Goal: Task Accomplishment & Management: Manage account settings

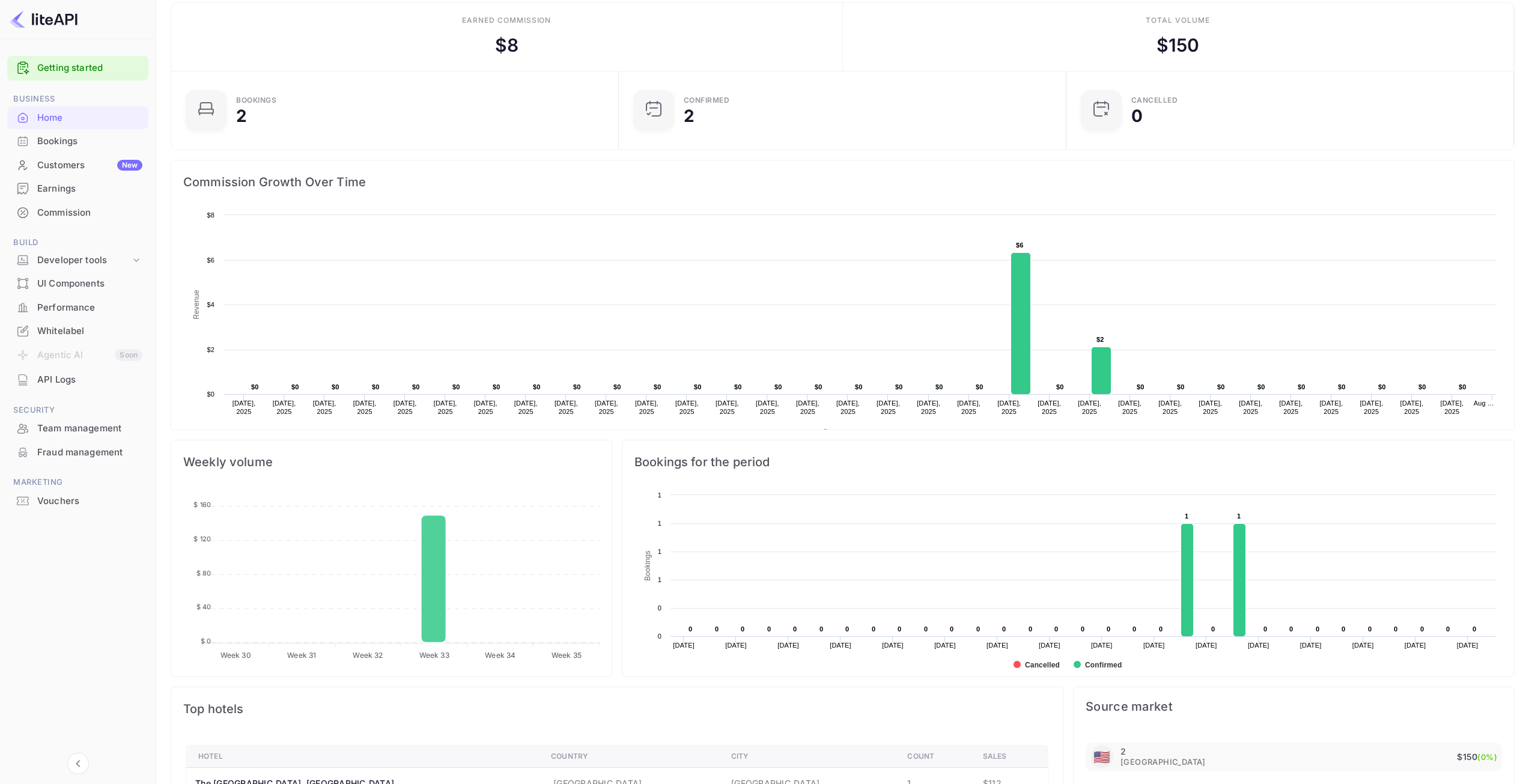
scroll to position [158, 0]
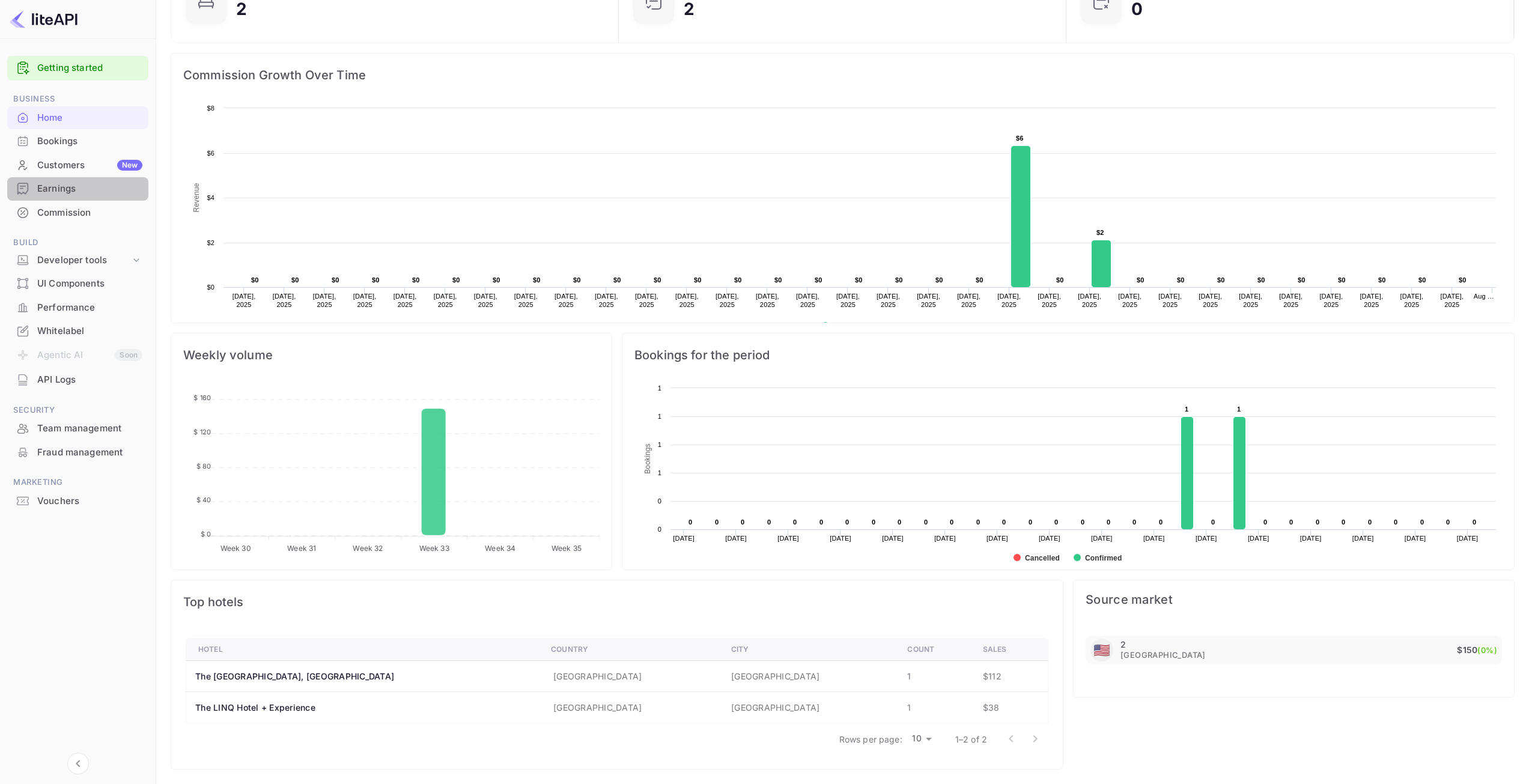
click at [59, 183] on div "Earnings" at bounding box center [90, 189] width 105 height 14
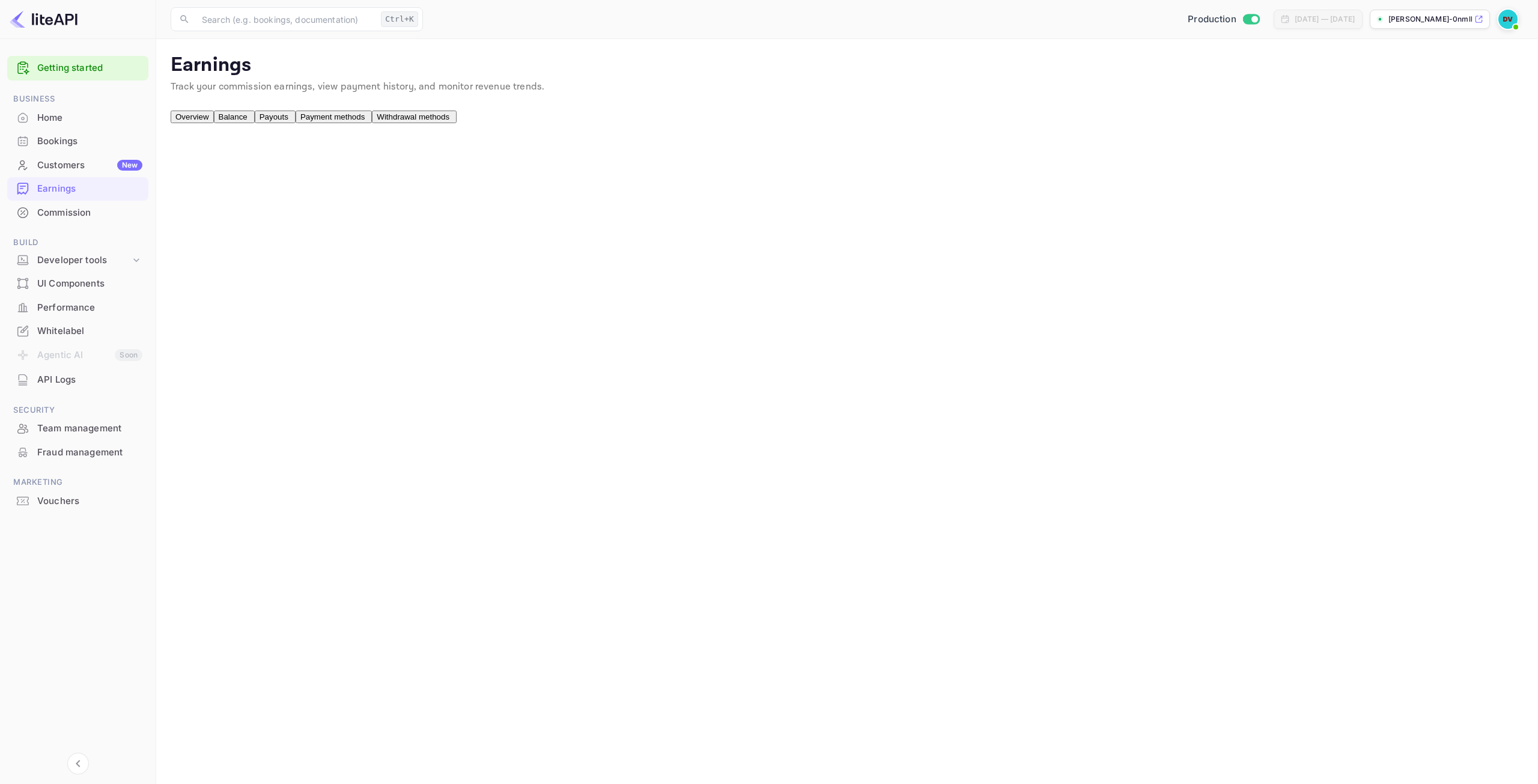
click at [74, 217] on div "Commission" at bounding box center [90, 213] width 105 height 14
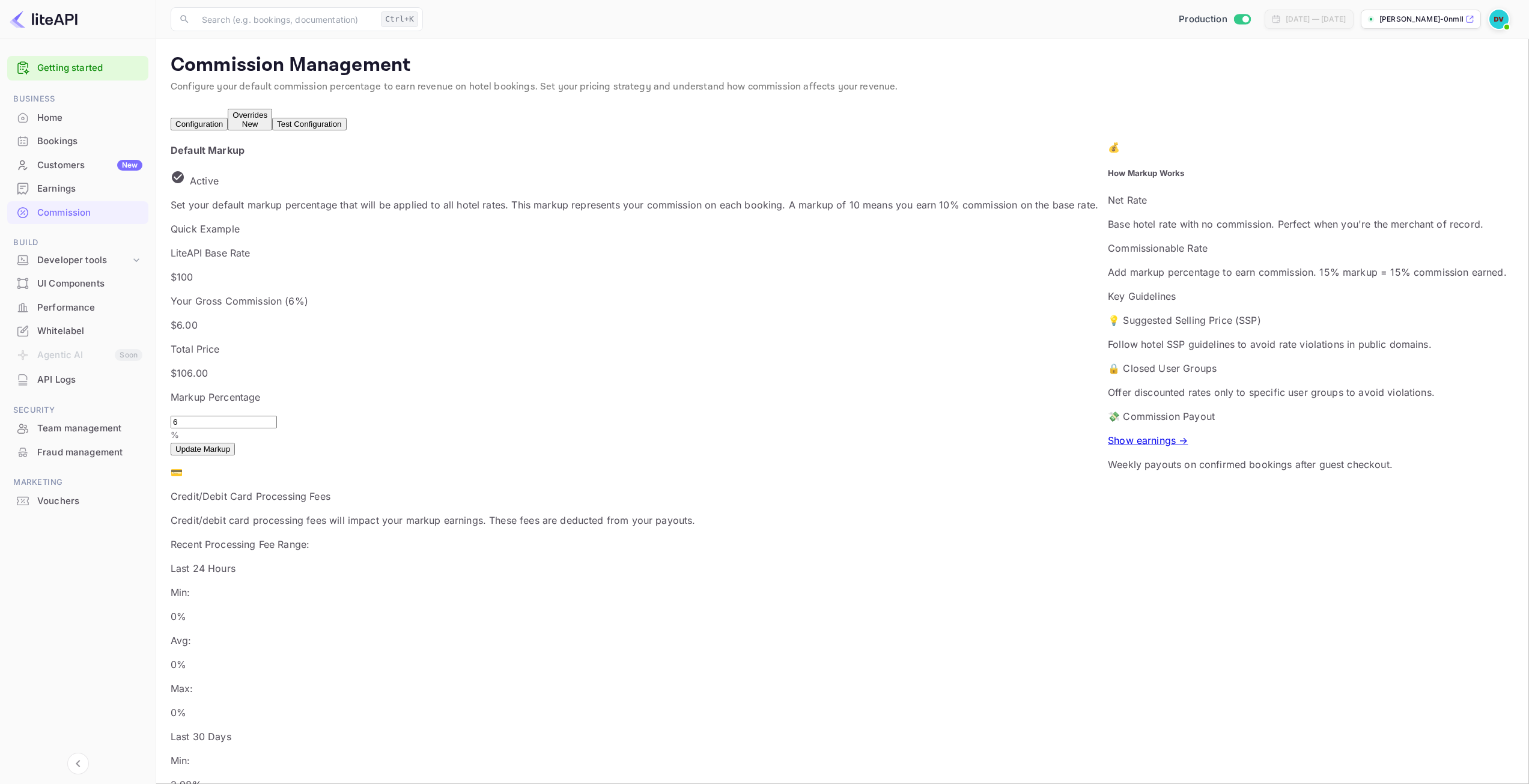
click at [272, 115] on button "Overrides New" at bounding box center [250, 119] width 44 height 21
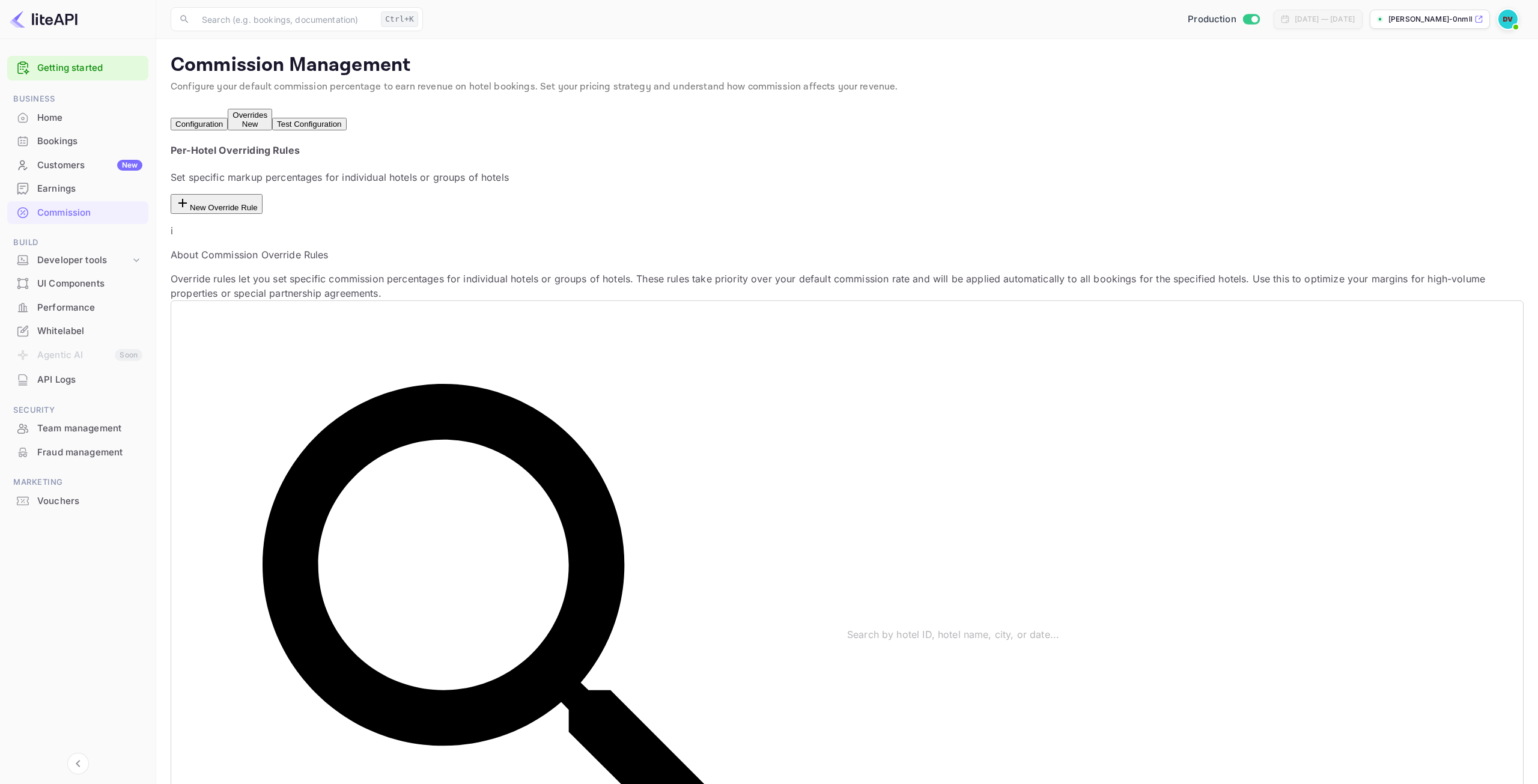
click at [346, 131] on button "Test Configuration" at bounding box center [308, 124] width 74 height 12
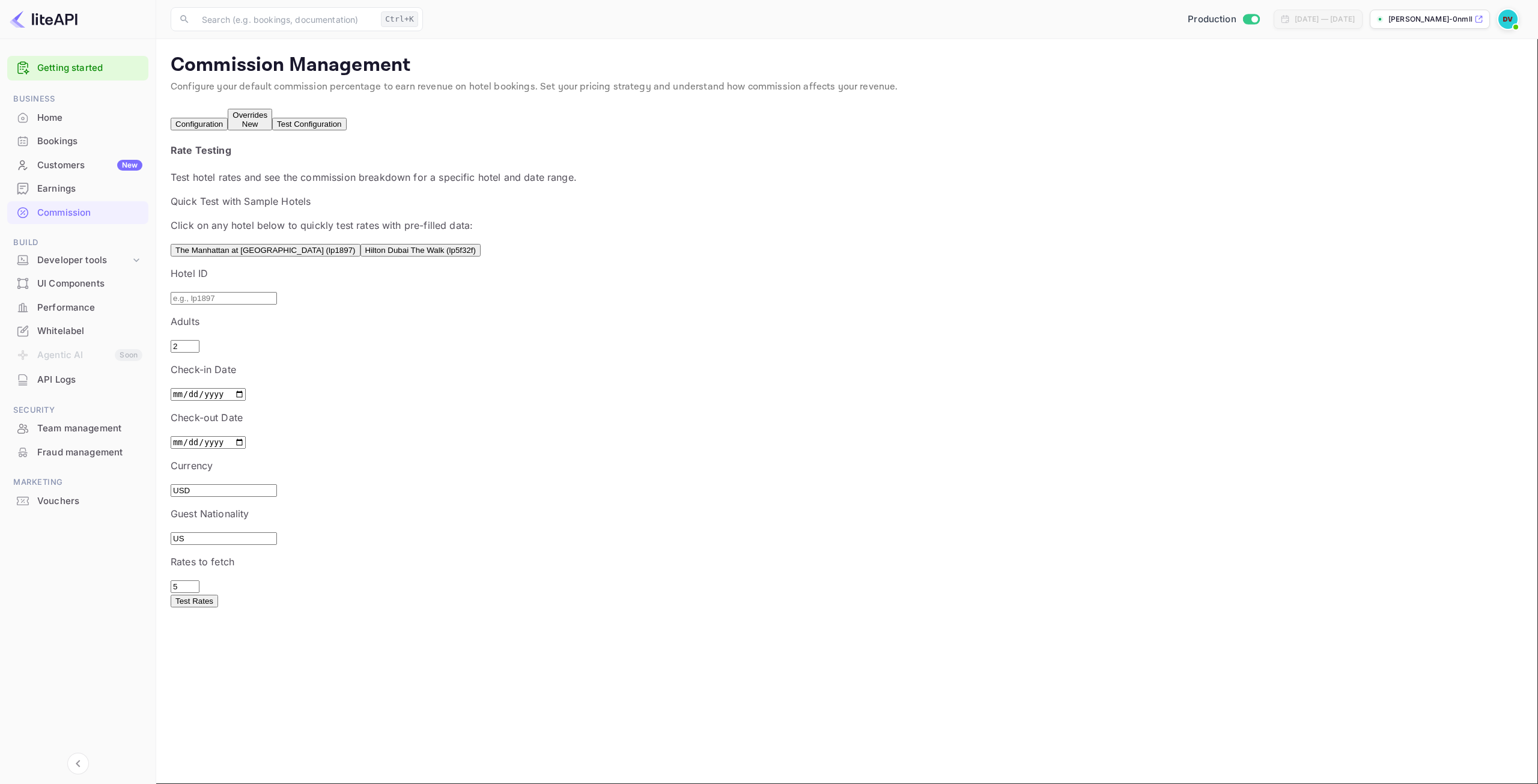
click at [214, 125] on button "Configuration" at bounding box center [199, 124] width 57 height 12
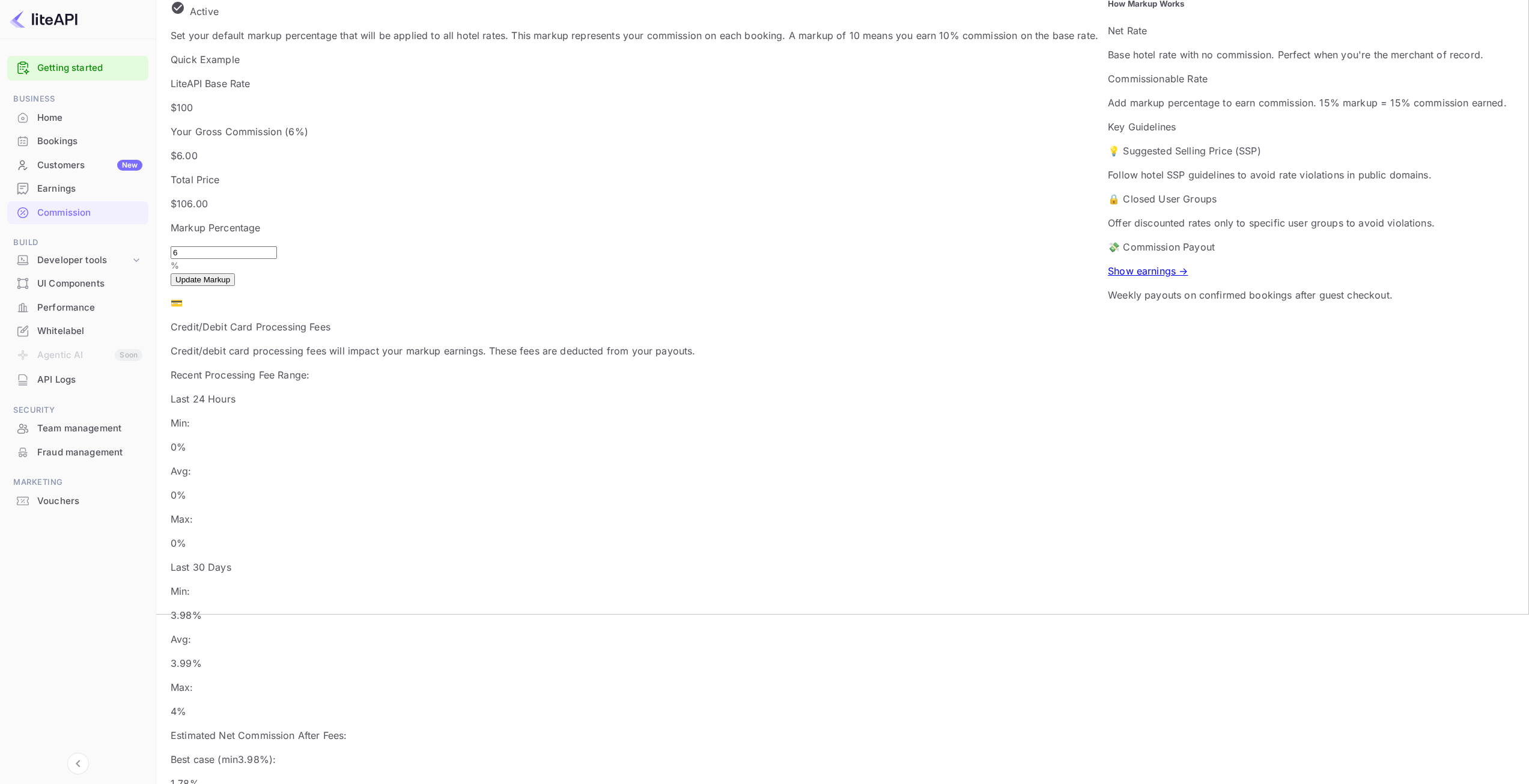
scroll to position [135, 0]
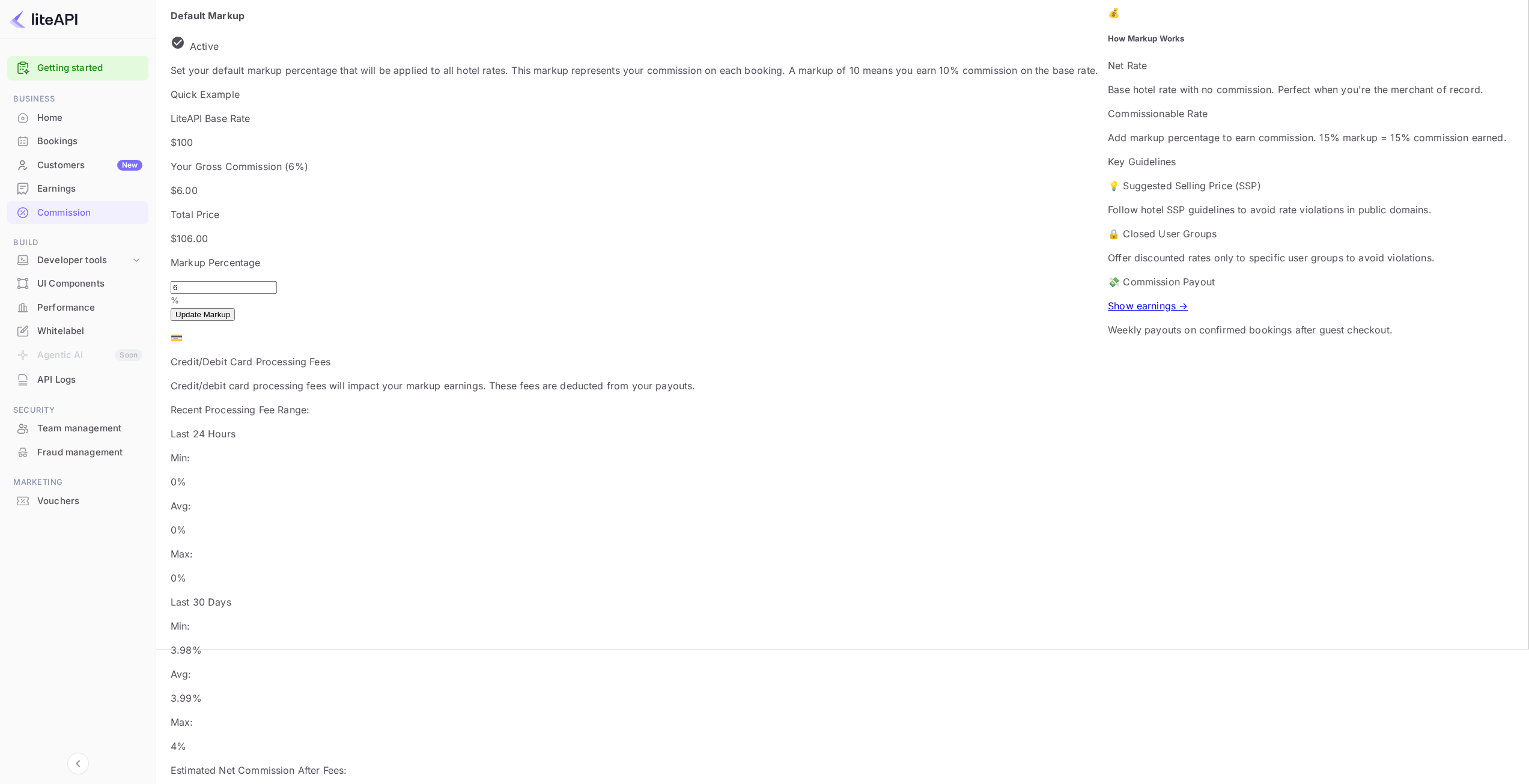
drag, startPoint x: 207, startPoint y: 244, endPoint x: 171, endPoint y: 252, distance: 36.9
click at [171, 252] on div "Default Markup Active Set your default markup percentage that will be applied t…" at bounding box center [634, 501] width 928 height 986
click at [148, 550] on div "Getting started Business Home Bookings Customers New Earnings Commission Build …" at bounding box center [77, 409] width 155 height 717
drag, startPoint x: 226, startPoint y: 246, endPoint x: 201, endPoint y: 241, distance: 25.5
click at [206, 281] on input "0" at bounding box center [224, 288] width 107 height 12
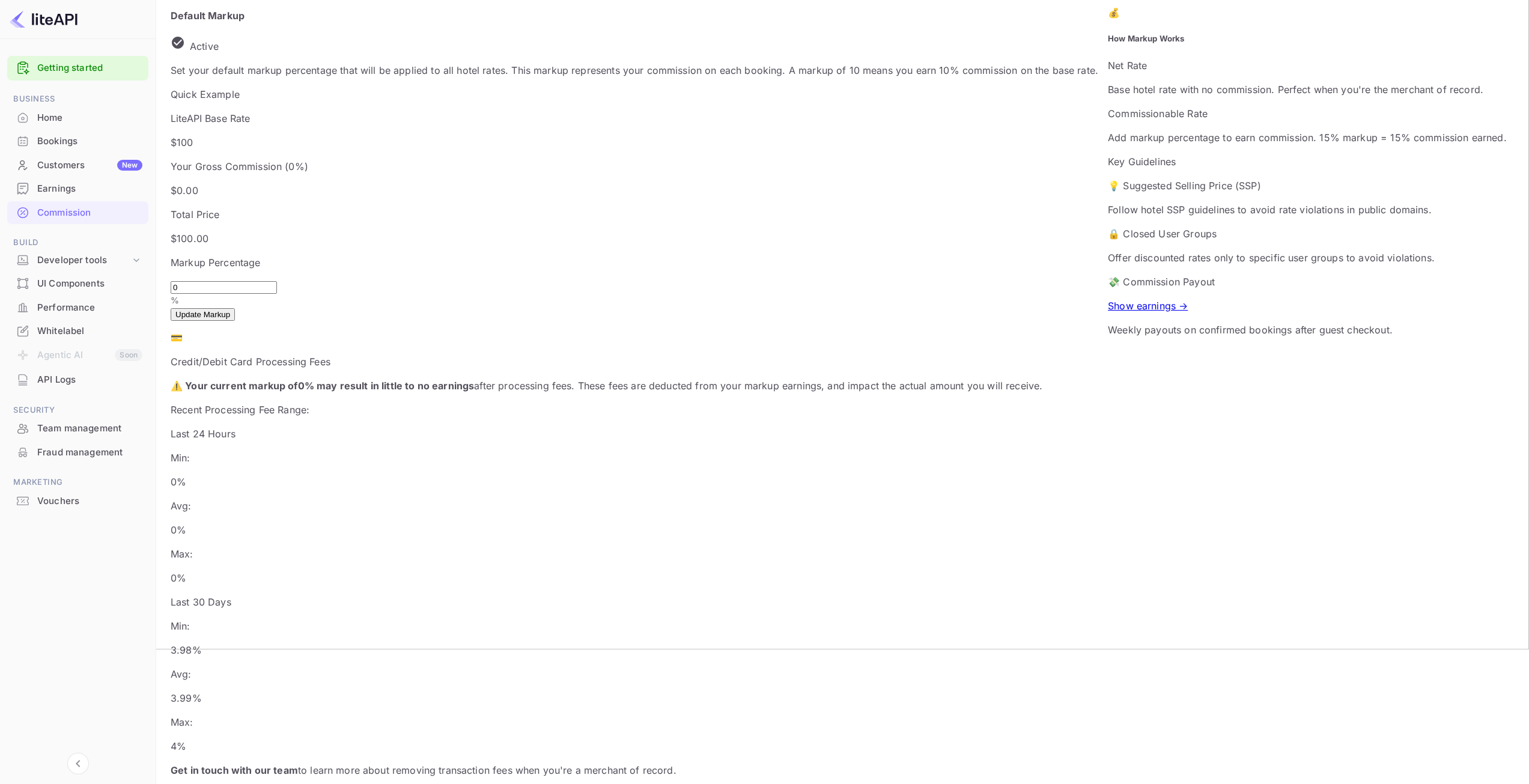
drag, startPoint x: 214, startPoint y: 242, endPoint x: 174, endPoint y: 246, distance: 40.2
click at [174, 246] on div "Default Markup Active Set your default markup percentage that will be applied t…" at bounding box center [634, 416] width 928 height 817
type input "6"
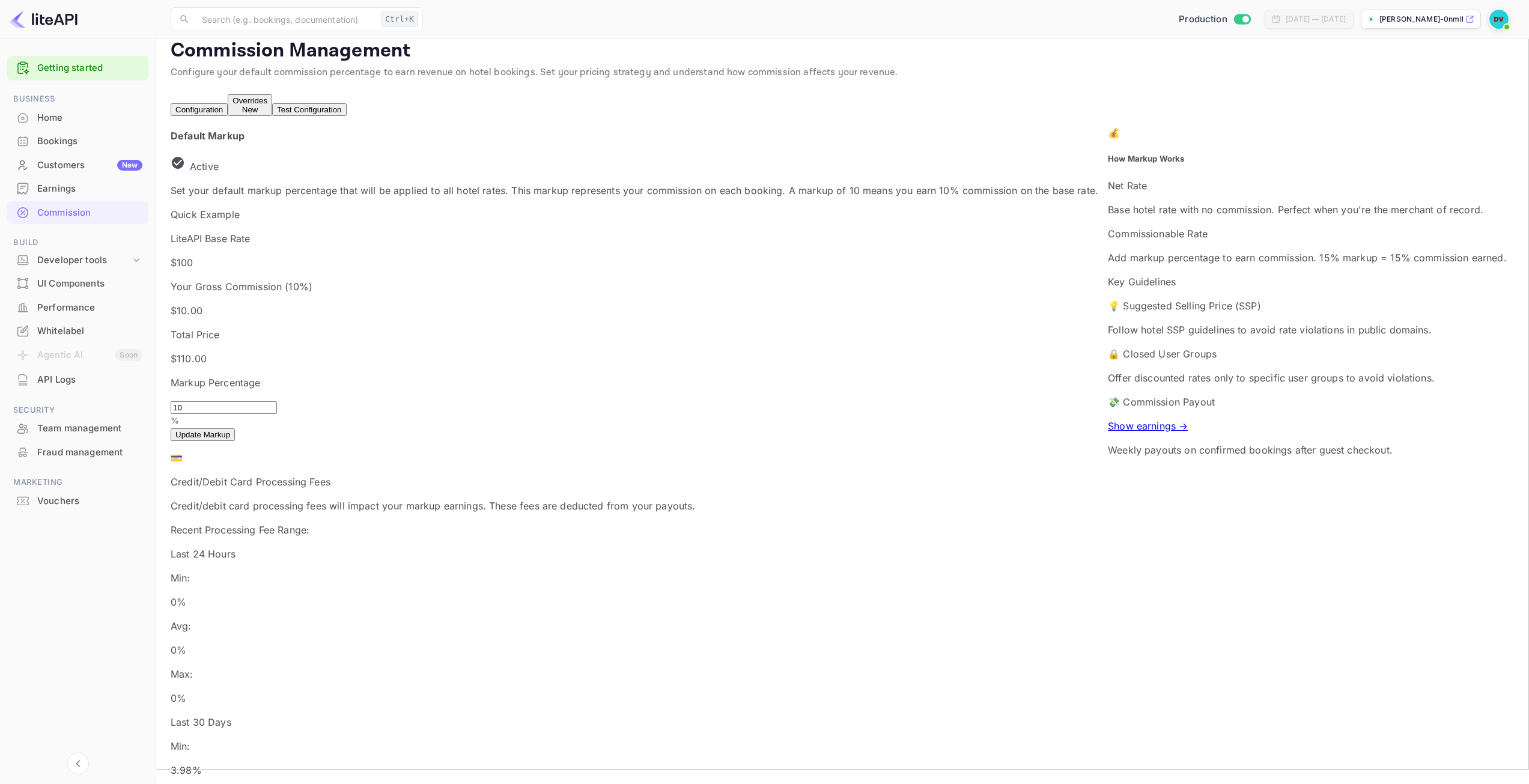
scroll to position [0, 0]
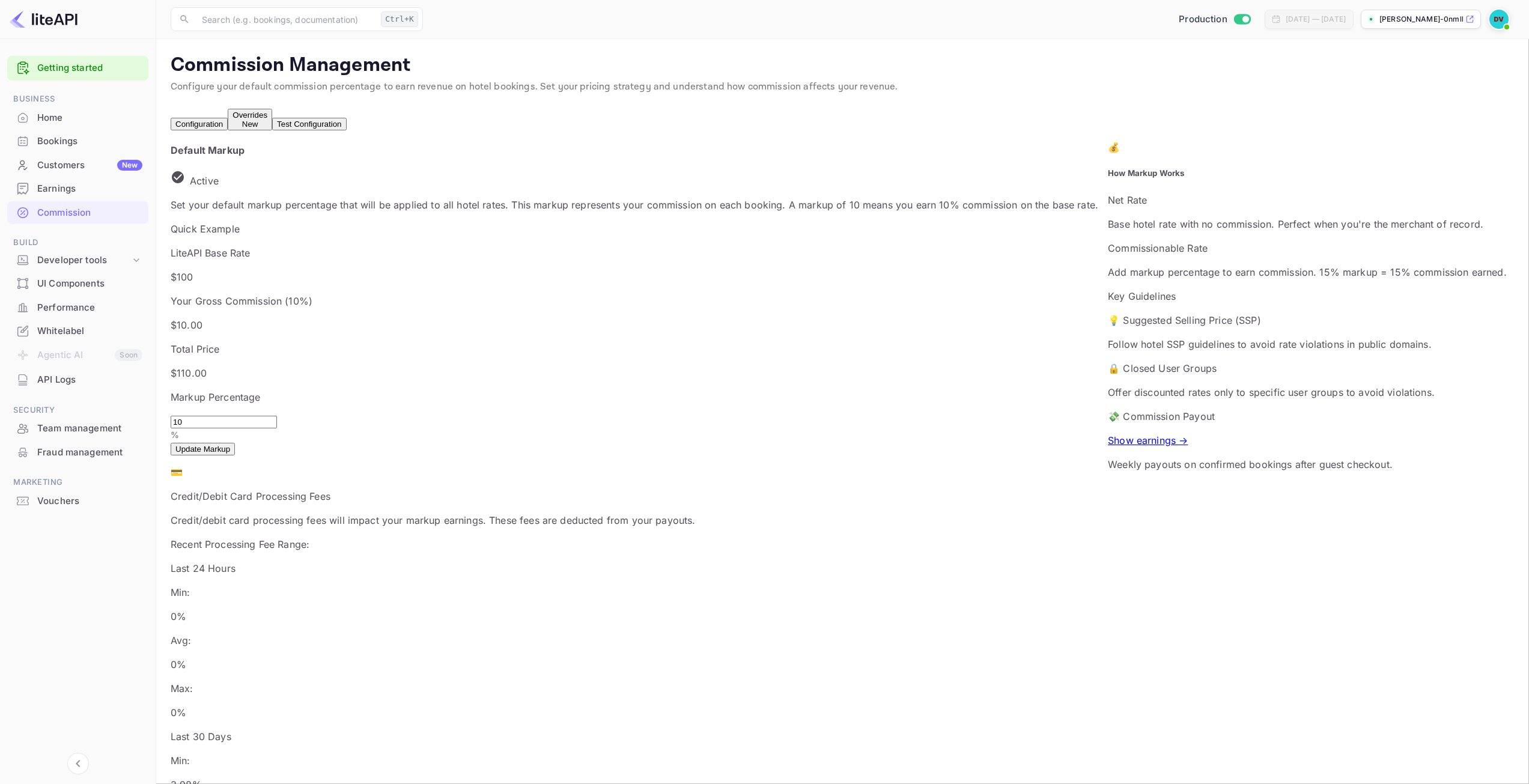
click at [235, 443] on button "Update Markup" at bounding box center [202, 449] width 64 height 12
drag, startPoint x: 222, startPoint y: 376, endPoint x: 170, endPoint y: 380, distance: 52.2
drag, startPoint x: 90, startPoint y: 647, endPoint x: 89, endPoint y: 638, distance: 9.1
click at [90, 644] on div "Getting started Business Home Bookings Customers New Earnings Commission Build …" at bounding box center [77, 409] width 155 height 717
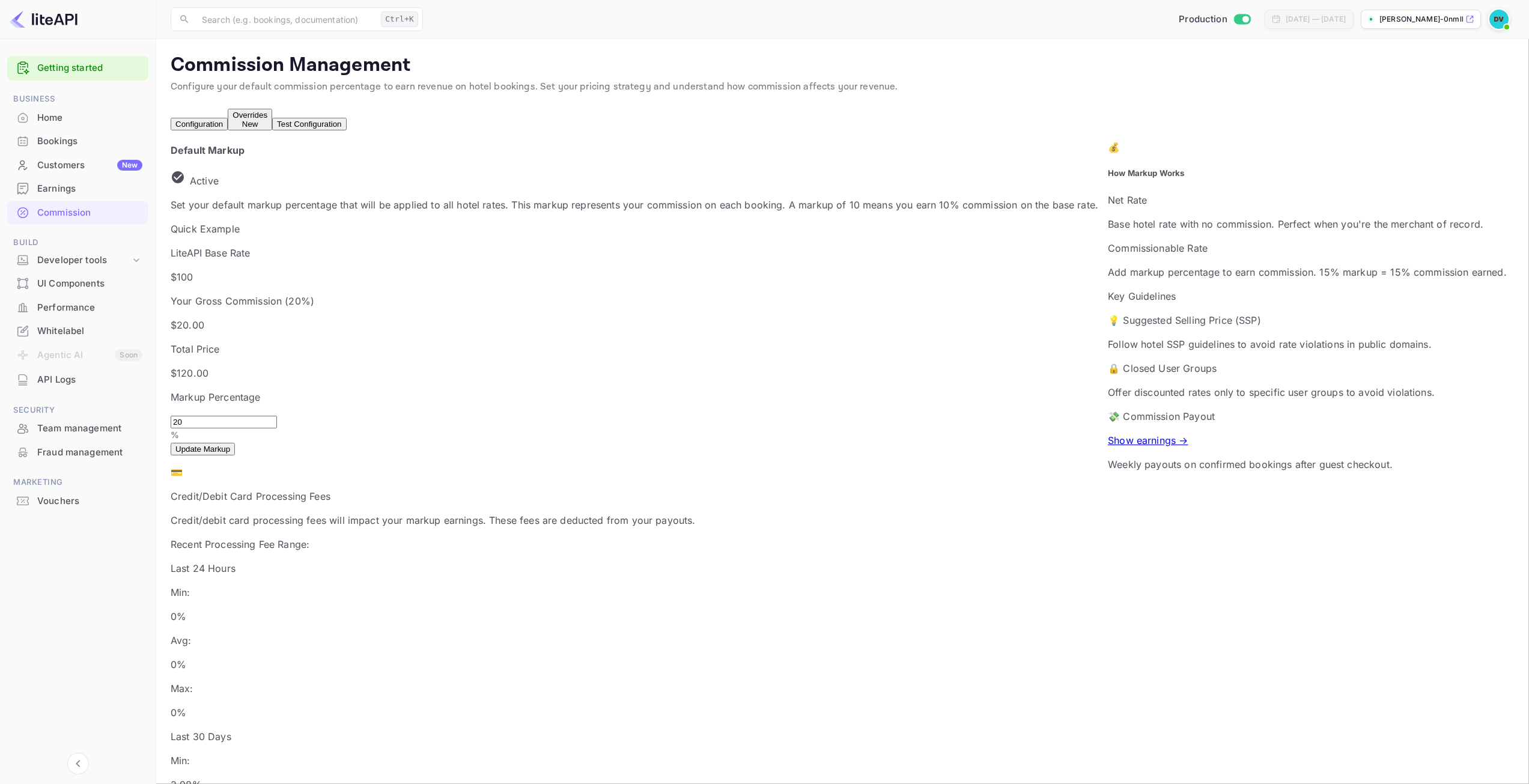
click at [235, 443] on button "Update Markup" at bounding box center [202, 449] width 64 height 12
click at [1450, 20] on p "[PERSON_NAME]-0nmll...." at bounding box center [1421, 20] width 83 height 11
drag, startPoint x: 220, startPoint y: 378, endPoint x: 174, endPoint y: 376, distance: 46.0
click at [178, 376] on div "Default Markup Active Set your default markup percentage that will be applied t…" at bounding box center [634, 636] width 928 height 986
type input "6"
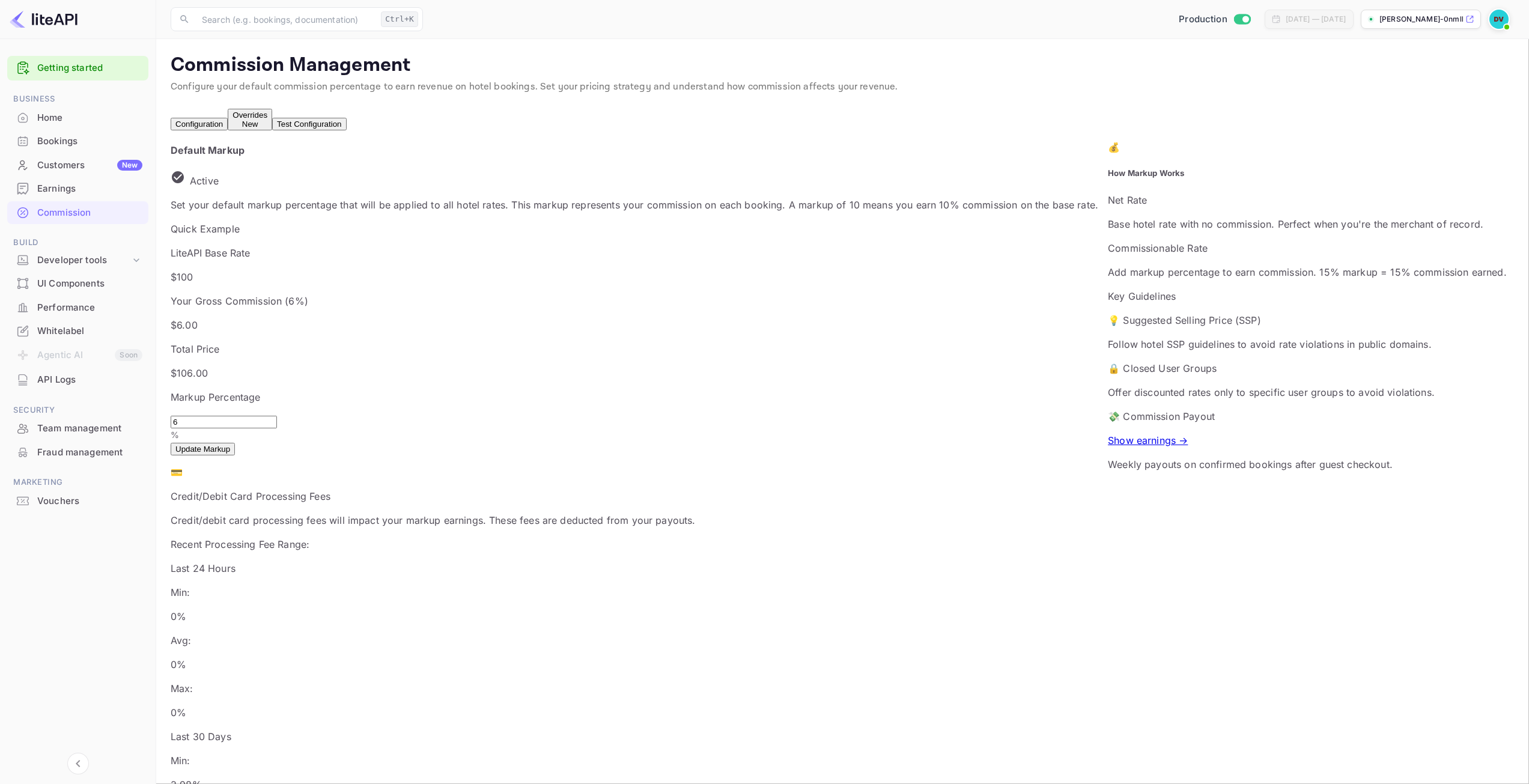
click at [235, 443] on button "Update Markup" at bounding box center [202, 449] width 64 height 12
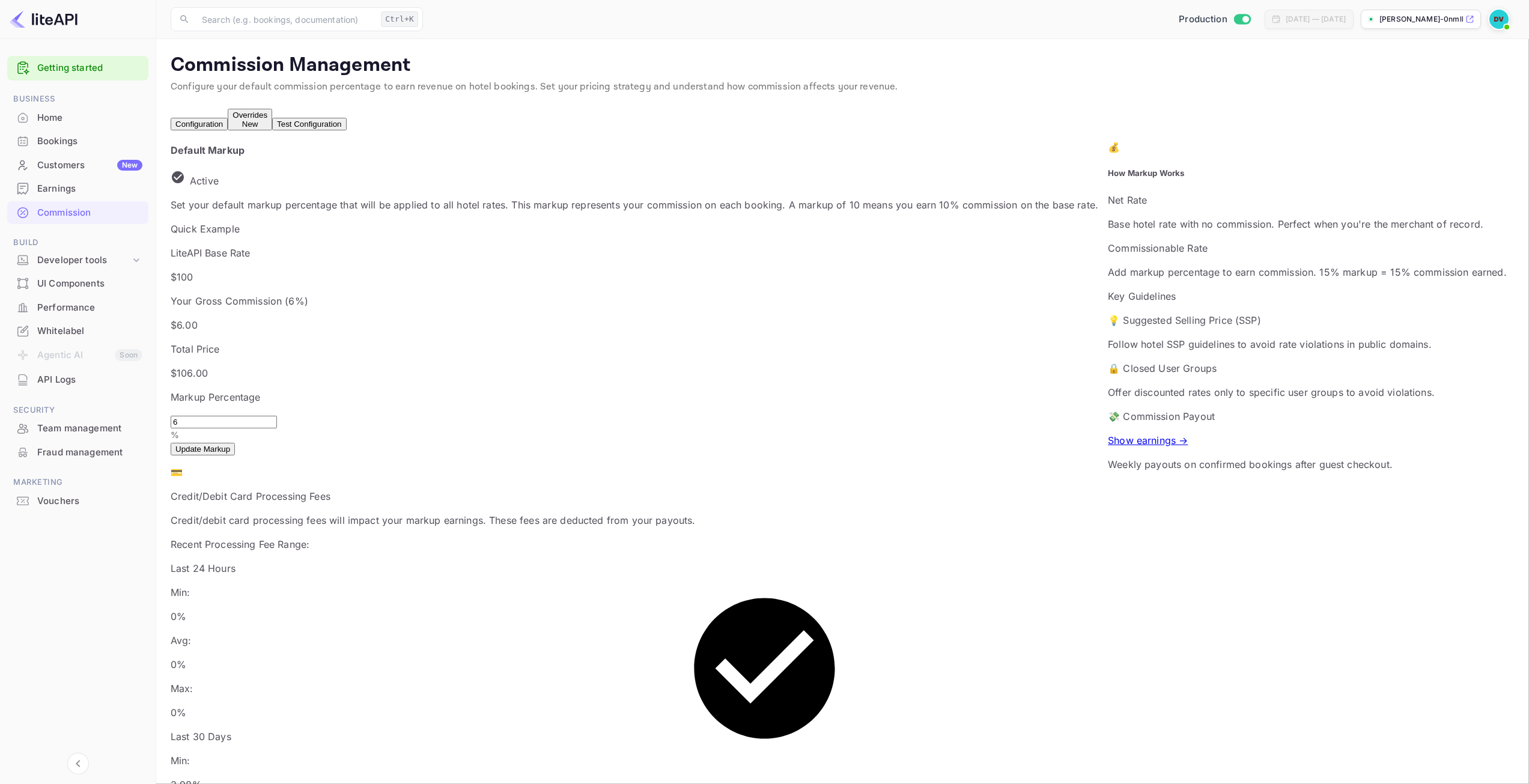
click at [1438, 16] on p "[PERSON_NAME]-0nmll...." at bounding box center [1421, 20] width 83 height 11
